Goal: Information Seeking & Learning: Check status

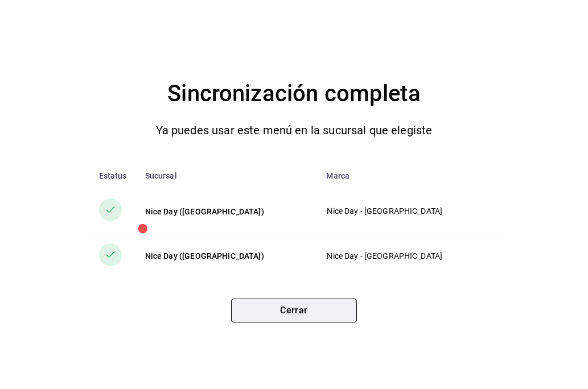
click at [312, 304] on button "Cerrar" at bounding box center [294, 311] width 126 height 24
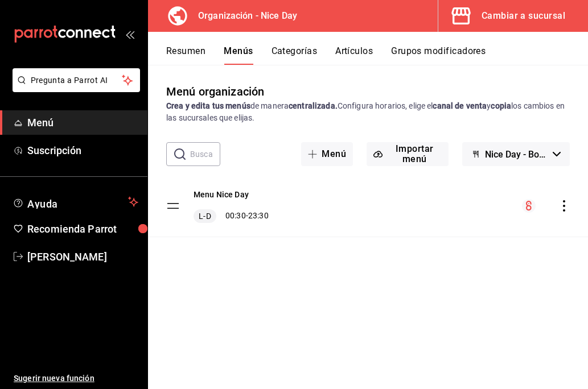
click at [48, 125] on span "Menú" at bounding box center [82, 122] width 111 height 15
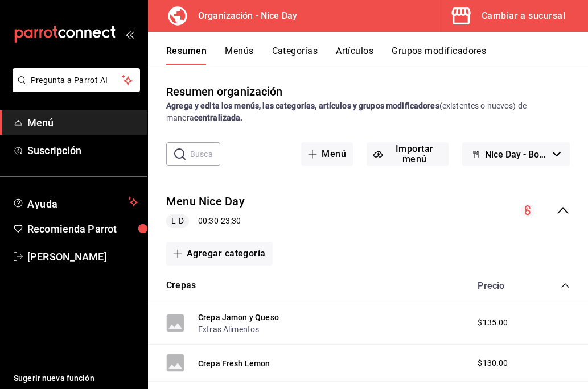
click at [493, 10] on div "Cambiar a sucursal" at bounding box center [524, 16] width 84 height 16
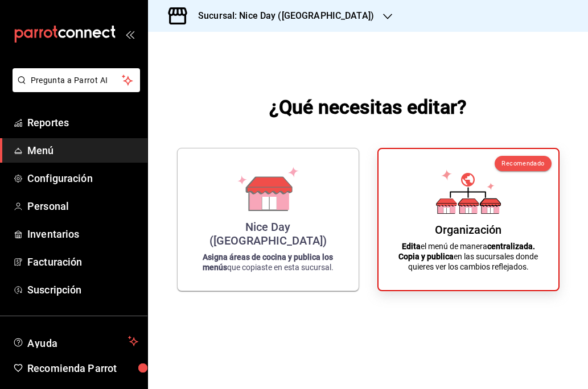
click at [310, 22] on h3 "Sucursal: Nice Day ([GEOGRAPHIC_DATA])" at bounding box center [281, 16] width 185 height 14
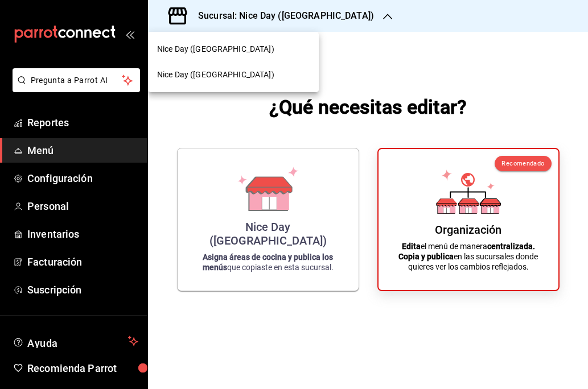
click at [69, 122] on div at bounding box center [294, 194] width 588 height 389
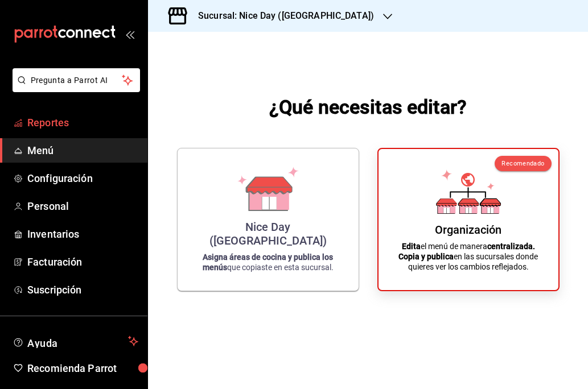
click at [50, 130] on span "Reportes" at bounding box center [82, 122] width 111 height 15
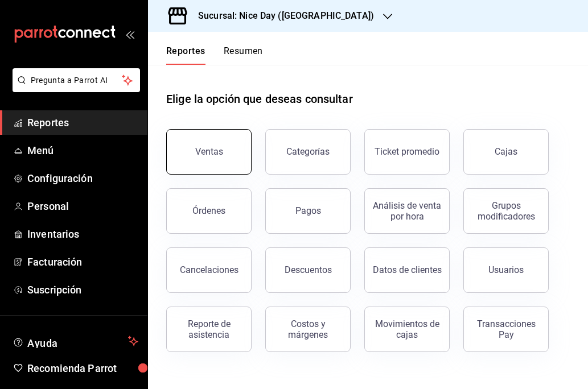
click at [226, 156] on button "Ventas" at bounding box center [208, 152] width 85 height 46
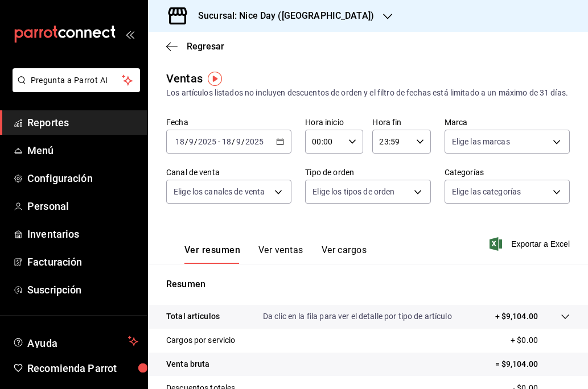
click at [261, 146] on input "2025" at bounding box center [254, 141] width 19 height 9
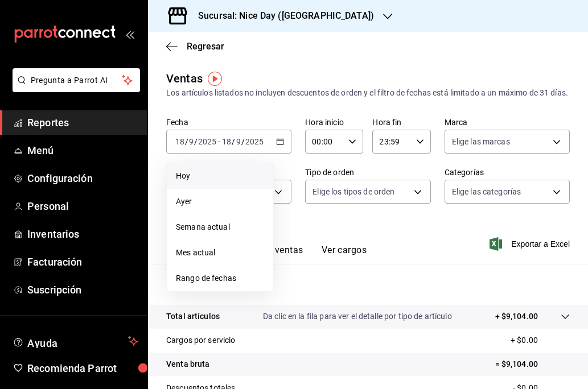
click at [212, 182] on span "Hoy" at bounding box center [220, 176] width 88 height 12
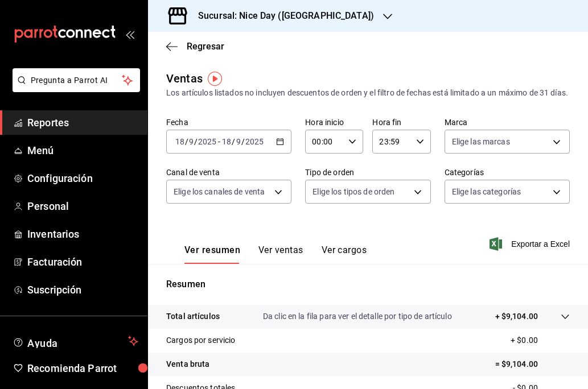
click at [51, 134] on link "Reportes" at bounding box center [73, 122] width 147 height 24
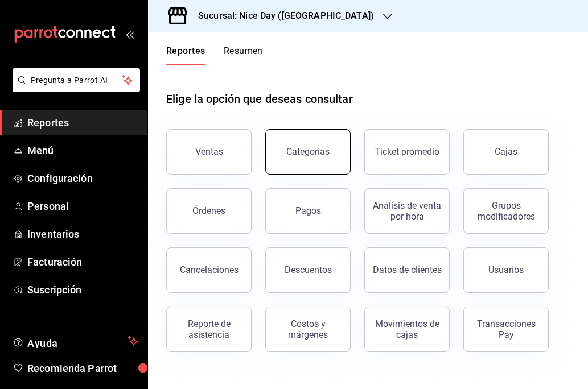
click at [307, 161] on button "Categorías" at bounding box center [307, 152] width 85 height 46
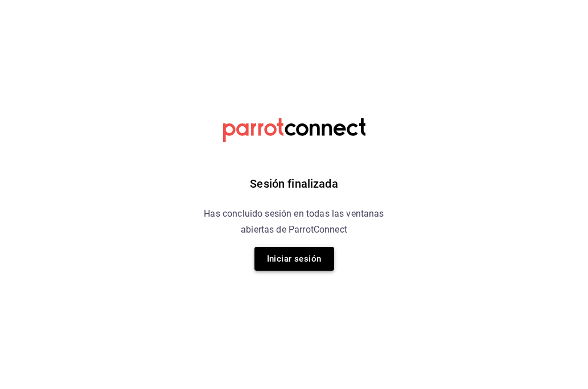
click at [296, 262] on button "Iniciar sesión" at bounding box center [295, 259] width 80 height 24
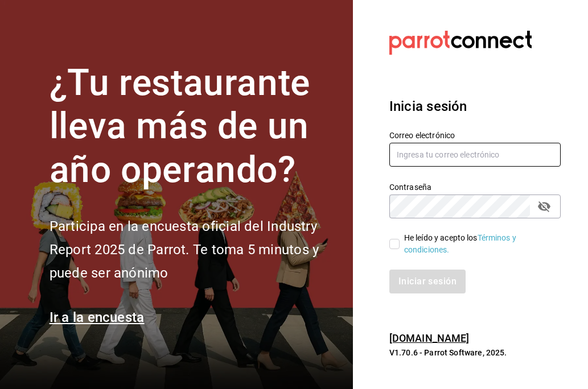
type input "[PERSON_NAME][EMAIL_ADDRESS][DOMAIN_NAME]"
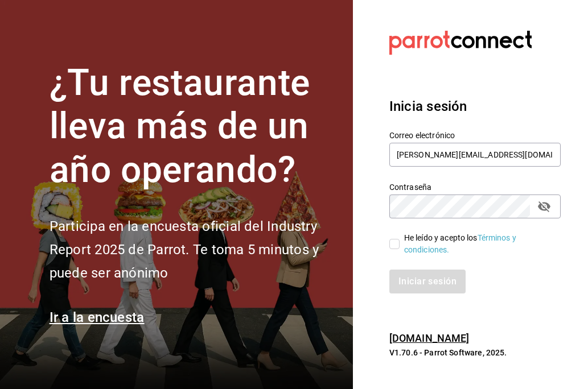
click at [399, 241] on input "He leído y acepto los Términos y condiciones." at bounding box center [394, 244] width 10 height 10
checkbox input "true"
click at [405, 280] on button "Iniciar sesión" at bounding box center [427, 282] width 77 height 24
